Goal: Task Accomplishment & Management: Use online tool/utility

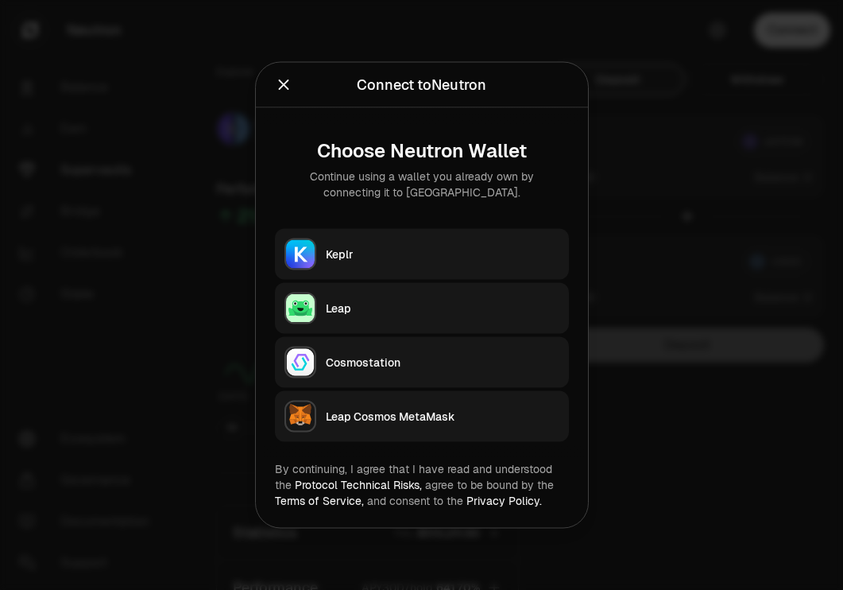
click at [461, 252] on div "Keplr" at bounding box center [443, 254] width 234 height 16
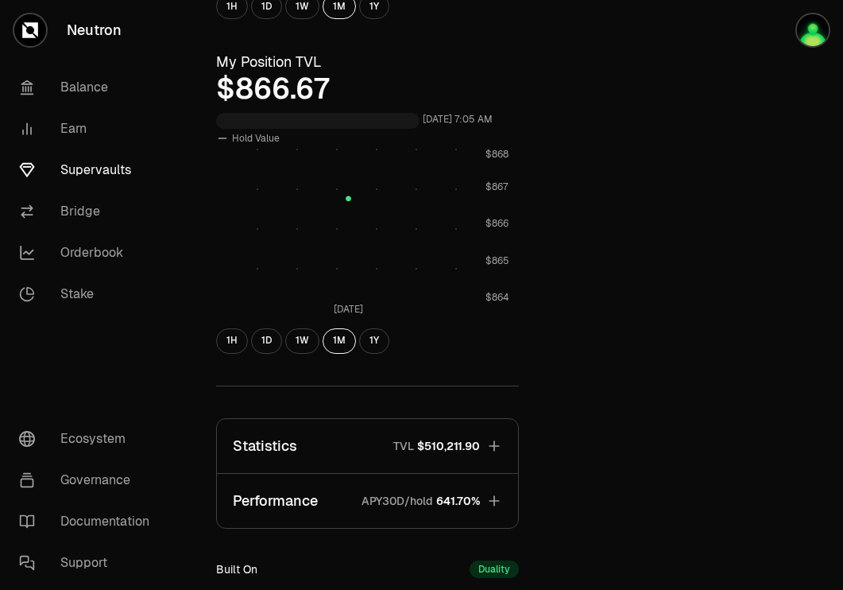
scroll to position [385, 0]
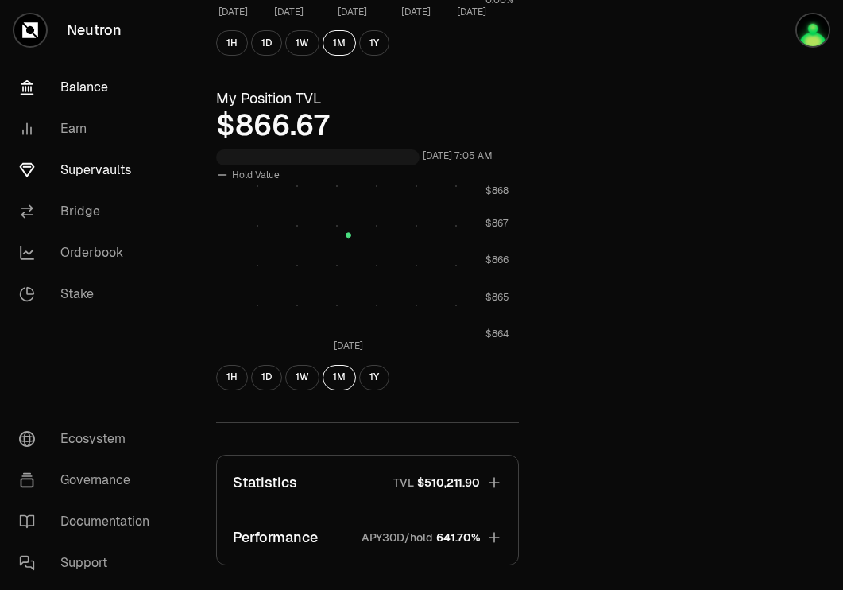
click at [85, 82] on link "Balance" at bounding box center [88, 87] width 165 height 41
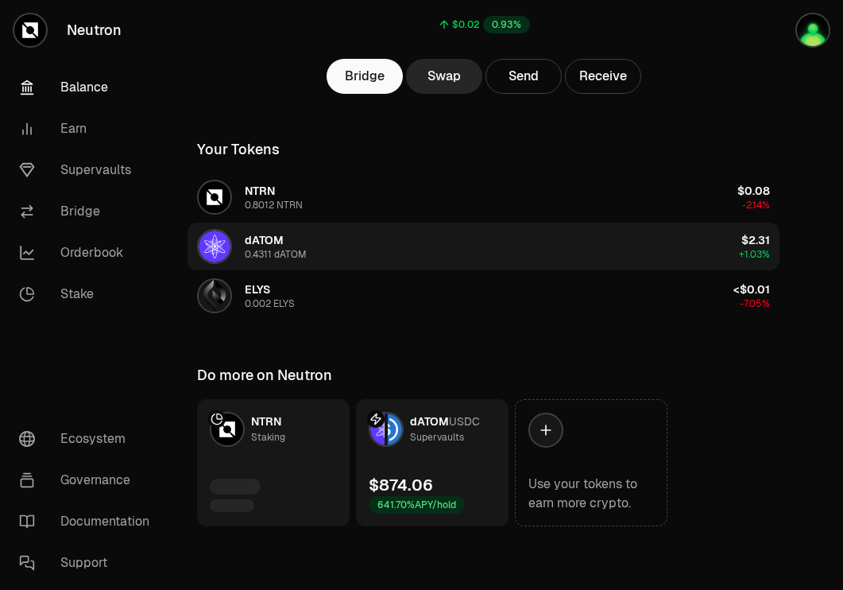
scroll to position [176, 0]
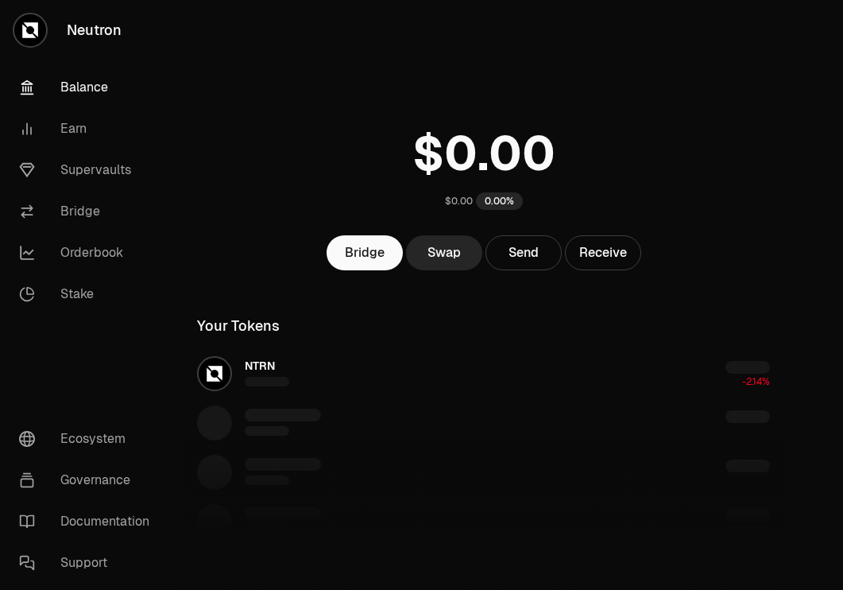
scroll to position [176, 0]
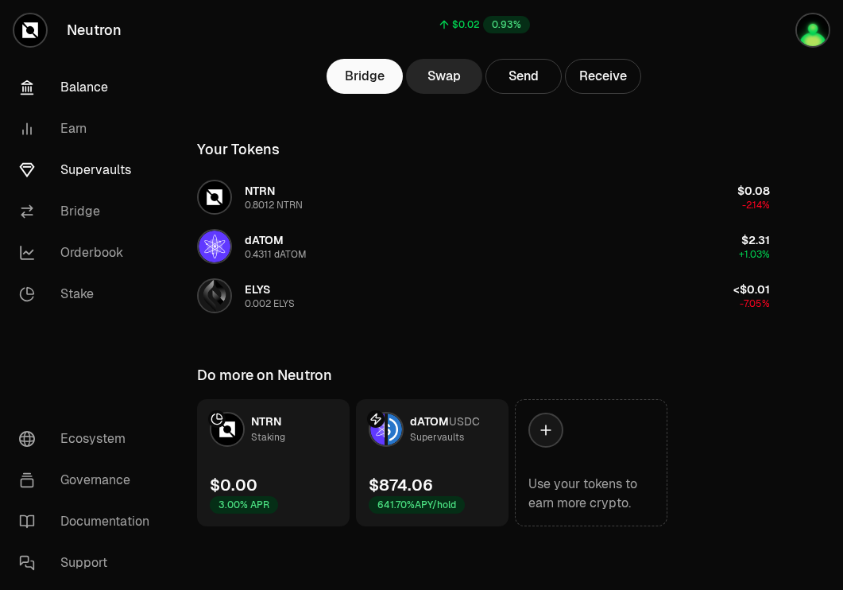
click at [97, 176] on link "Supervaults" at bounding box center [88, 169] width 165 height 41
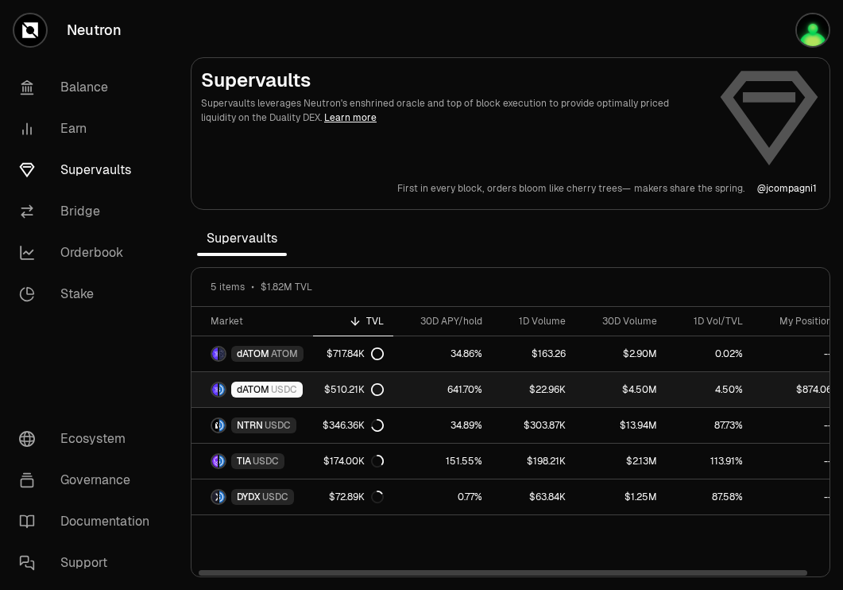
click at [282, 383] on span "USDC" at bounding box center [284, 389] width 26 height 13
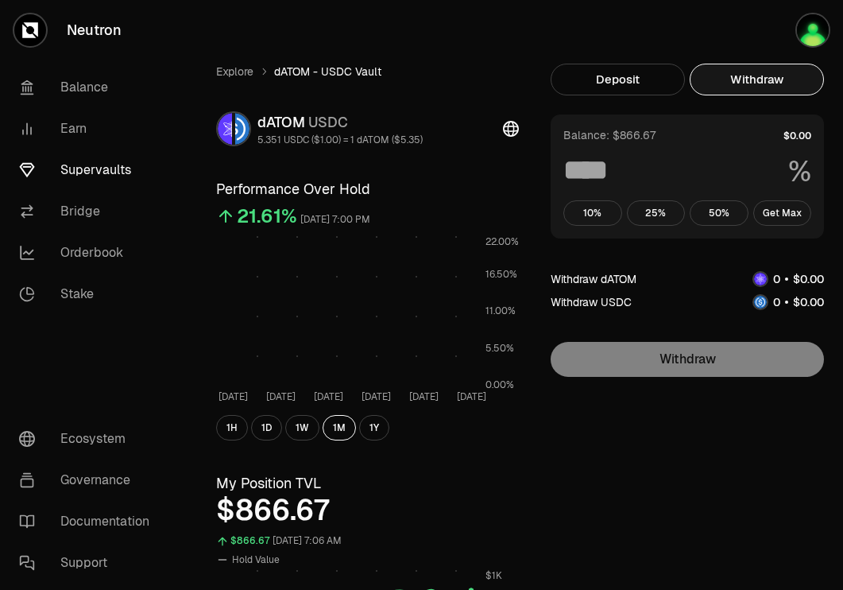
click at [750, 70] on button "Withdraw" at bounding box center [757, 80] width 134 height 32
click at [785, 209] on button "Get Max" at bounding box center [783, 212] width 59 height 25
type input "***"
